Goal: Check status: Check status

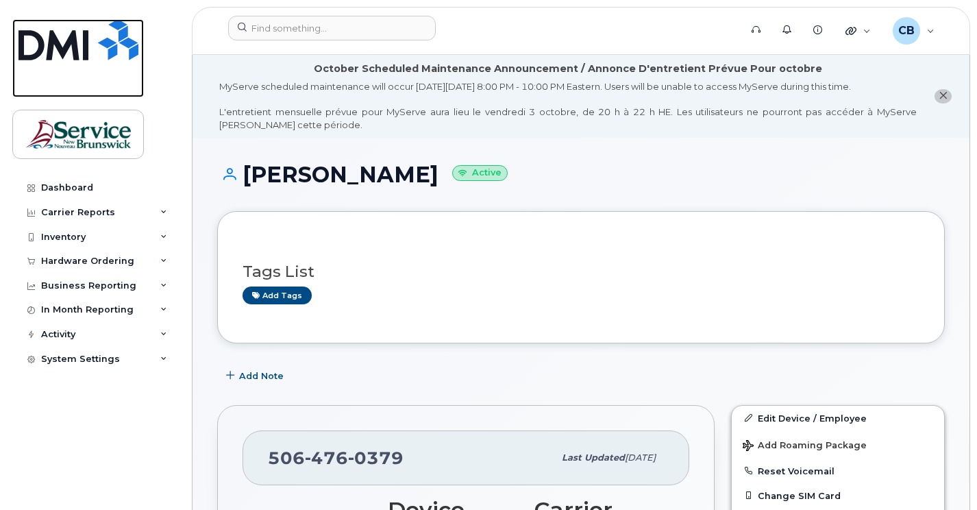
click at [75, 43] on img at bounding box center [79, 39] width 120 height 41
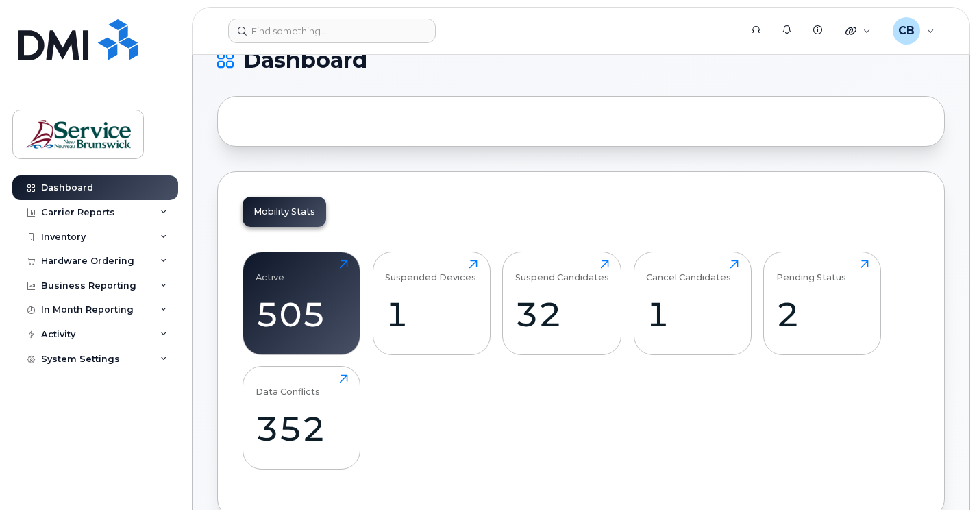
scroll to position [137, 0]
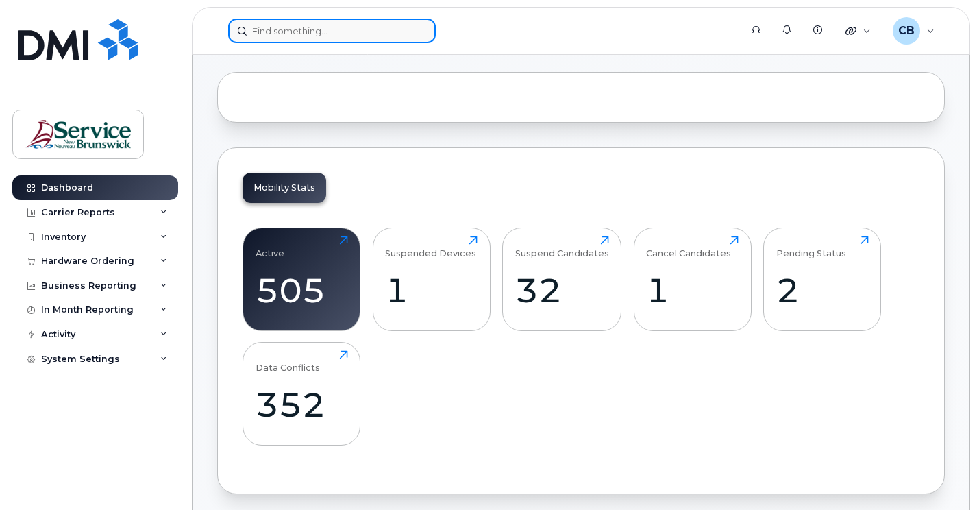
click at [265, 27] on input at bounding box center [332, 31] width 208 height 25
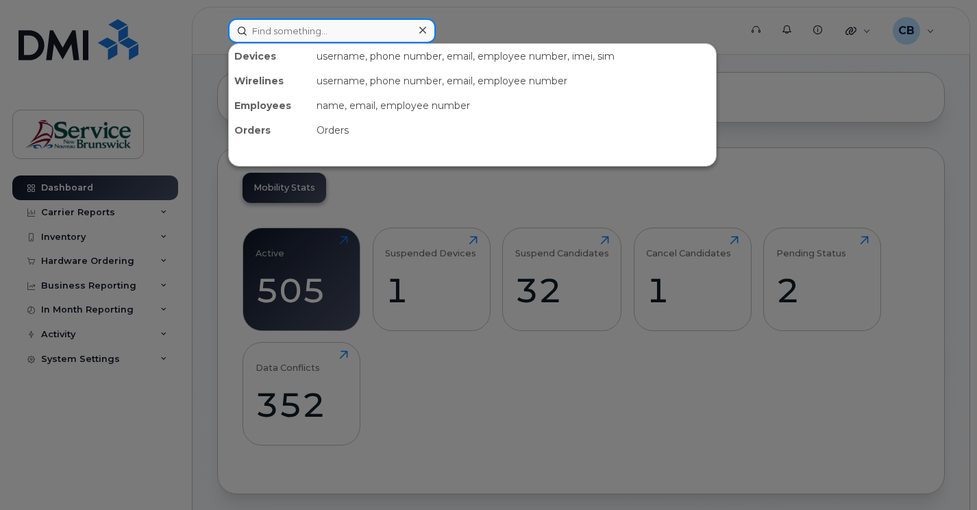
paste input "5068746358"
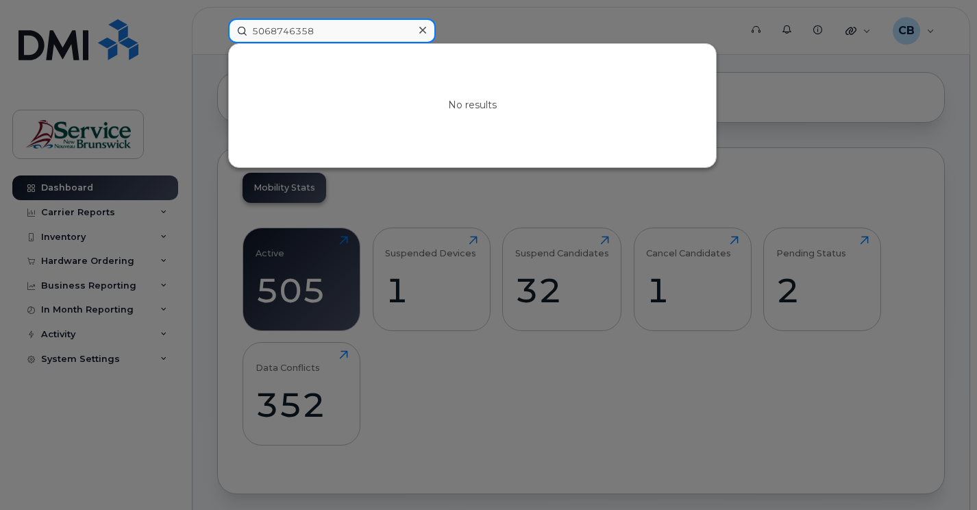
drag, startPoint x: 324, startPoint y: 30, endPoint x: 249, endPoint y: 38, distance: 75.1
click at [249, 38] on input "5068746358" at bounding box center [332, 31] width 208 height 25
type input "5068746358"
